Goal: Use online tool/utility

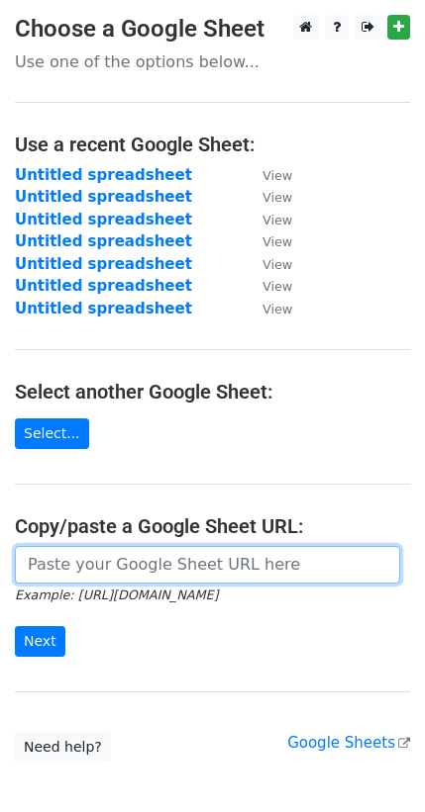
click at [108, 571] on input "url" at bounding box center [207, 565] width 385 height 38
paste input "[URL][DOMAIN_NAME]"
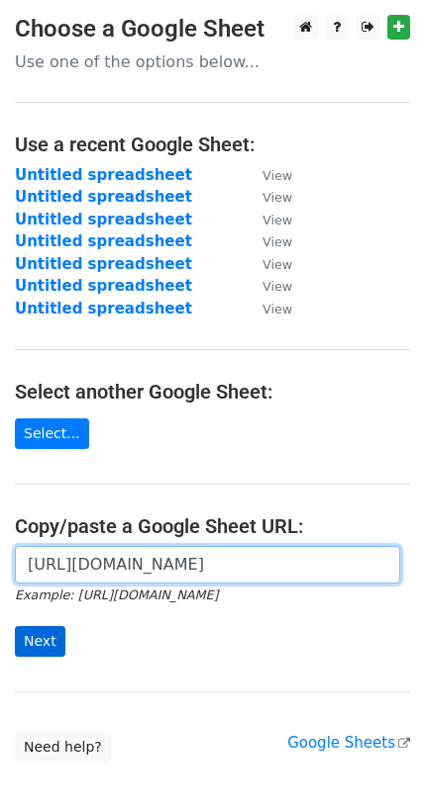
type input "[URL][DOMAIN_NAME]"
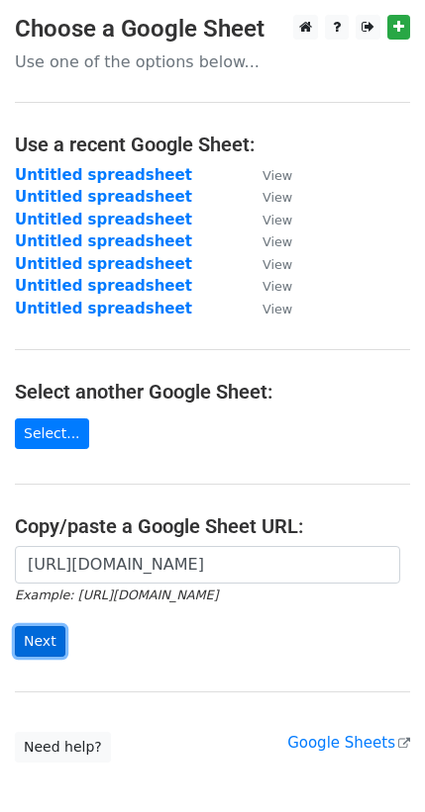
scroll to position [0, 0]
click at [47, 646] on input "Next" at bounding box center [40, 641] width 50 height 31
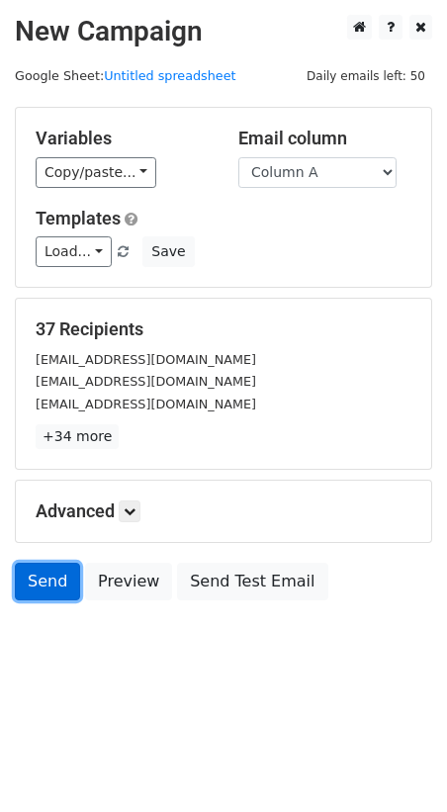
click at [61, 588] on link "Send" at bounding box center [47, 582] width 65 height 38
